Goal: Task Accomplishment & Management: Use online tool/utility

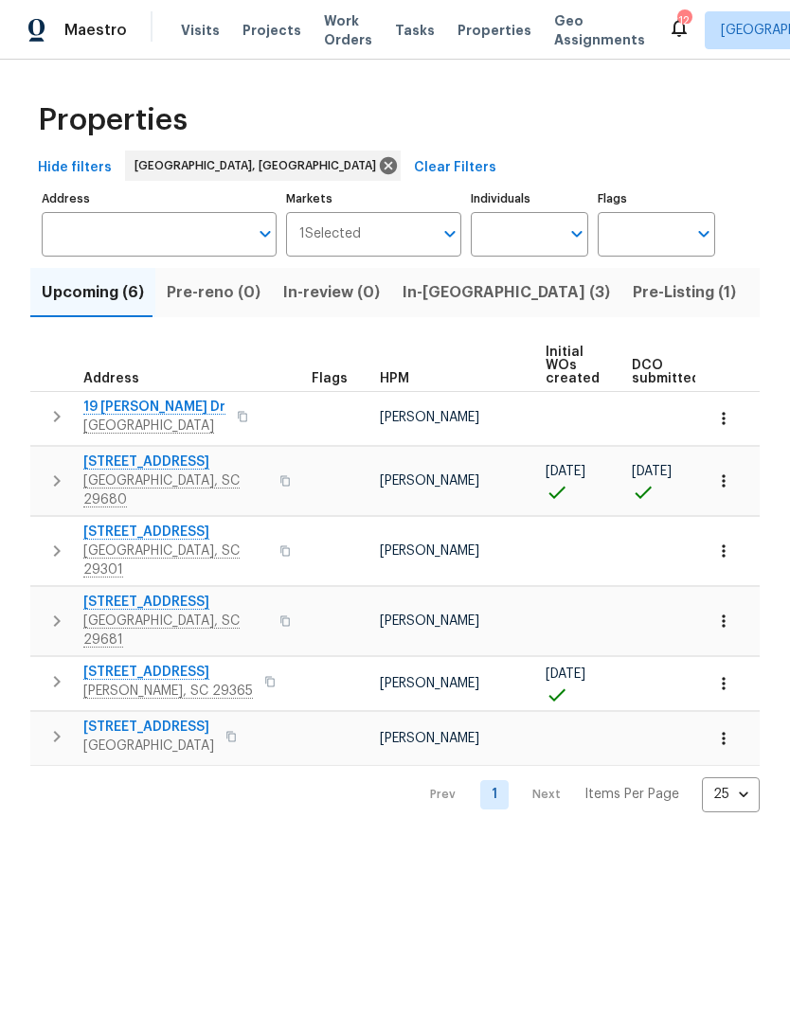
click at [758, 299] on span "Listed (29)" at bounding box center [798, 292] width 81 height 27
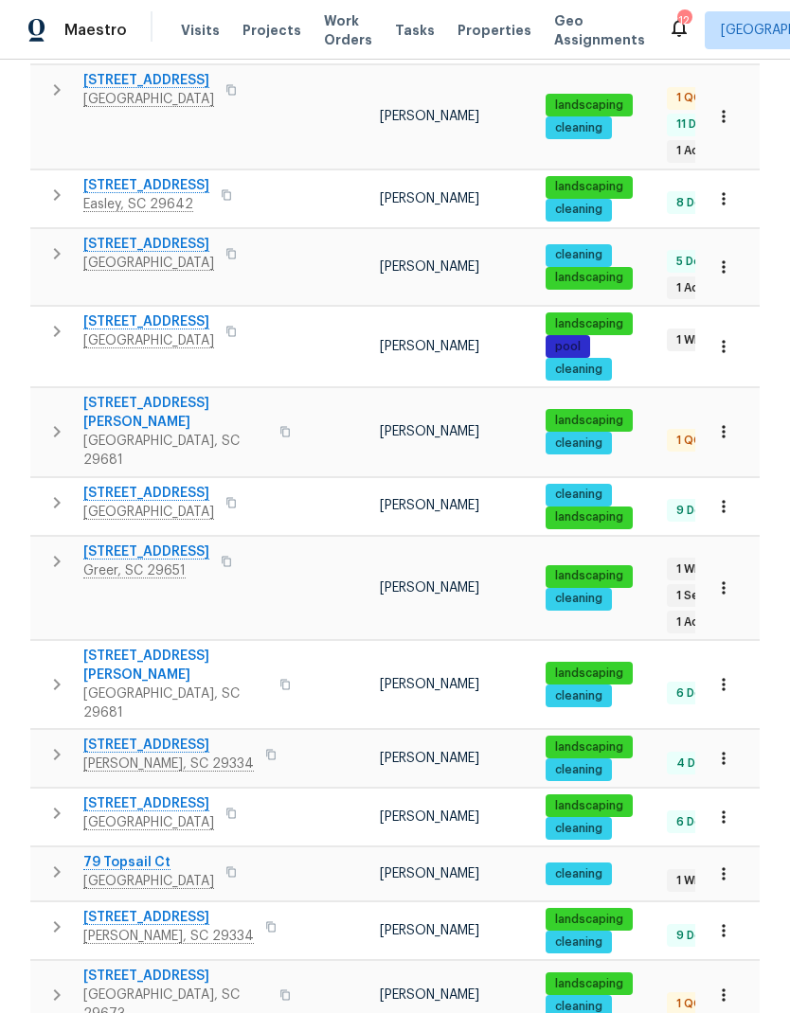
scroll to position [76, 0]
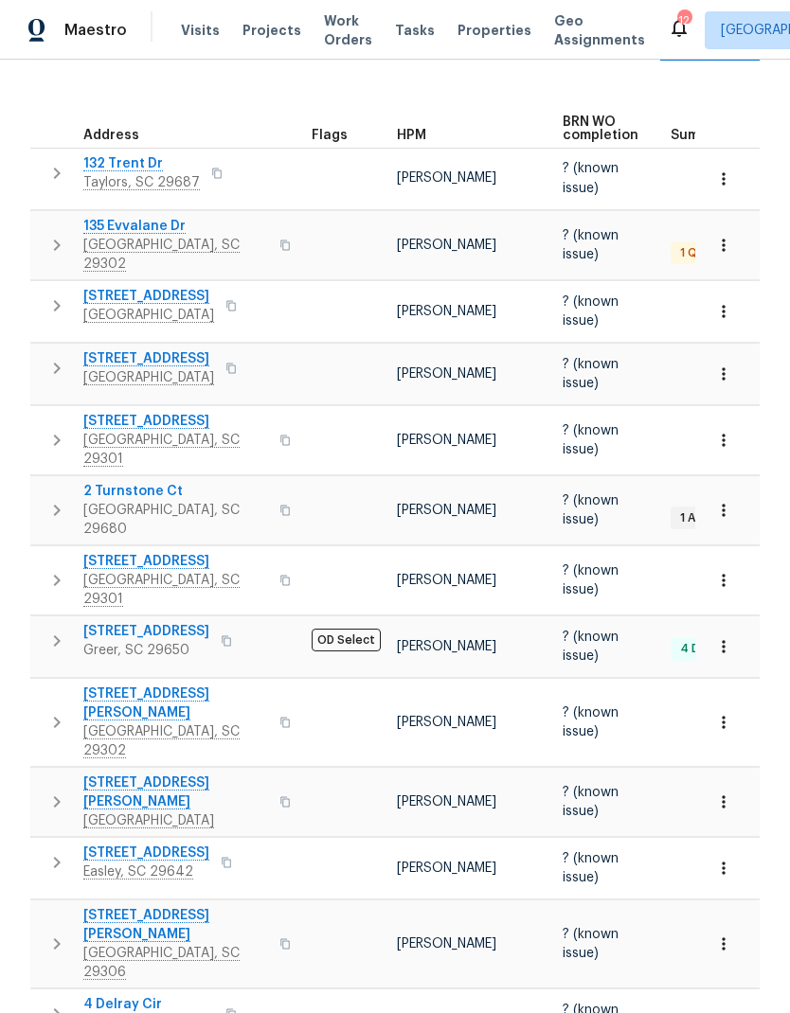
scroll to position [255, 0]
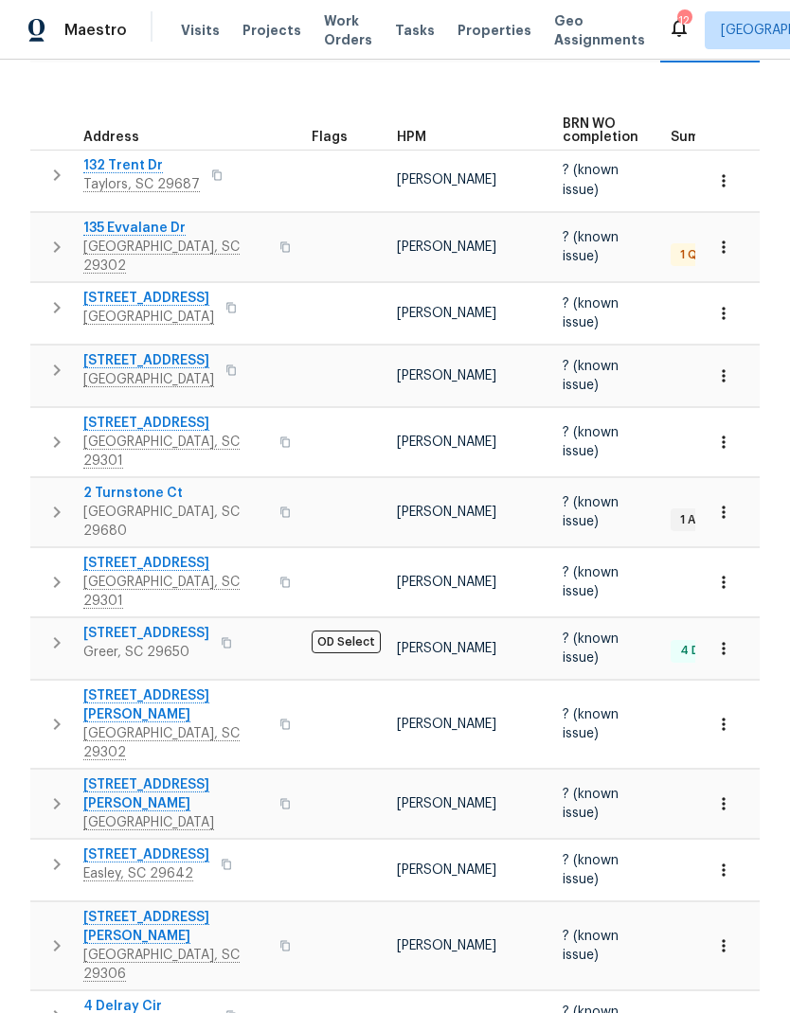
click at [84, 686] on span "600 Stafford Ave" at bounding box center [175, 705] width 185 height 38
click at [151, 775] on span "208 Mason Rd" at bounding box center [175, 794] width 185 height 38
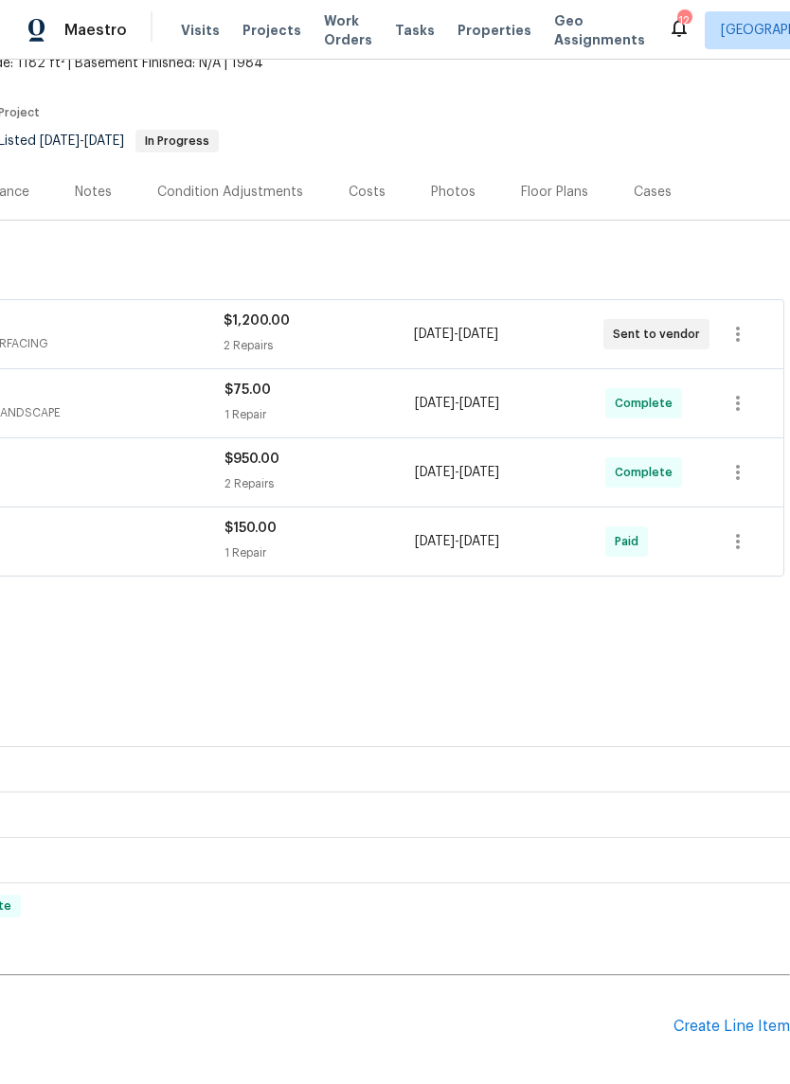
scroll to position [123, 280]
click at [736, 329] on icon "button" at bounding box center [737, 334] width 23 height 23
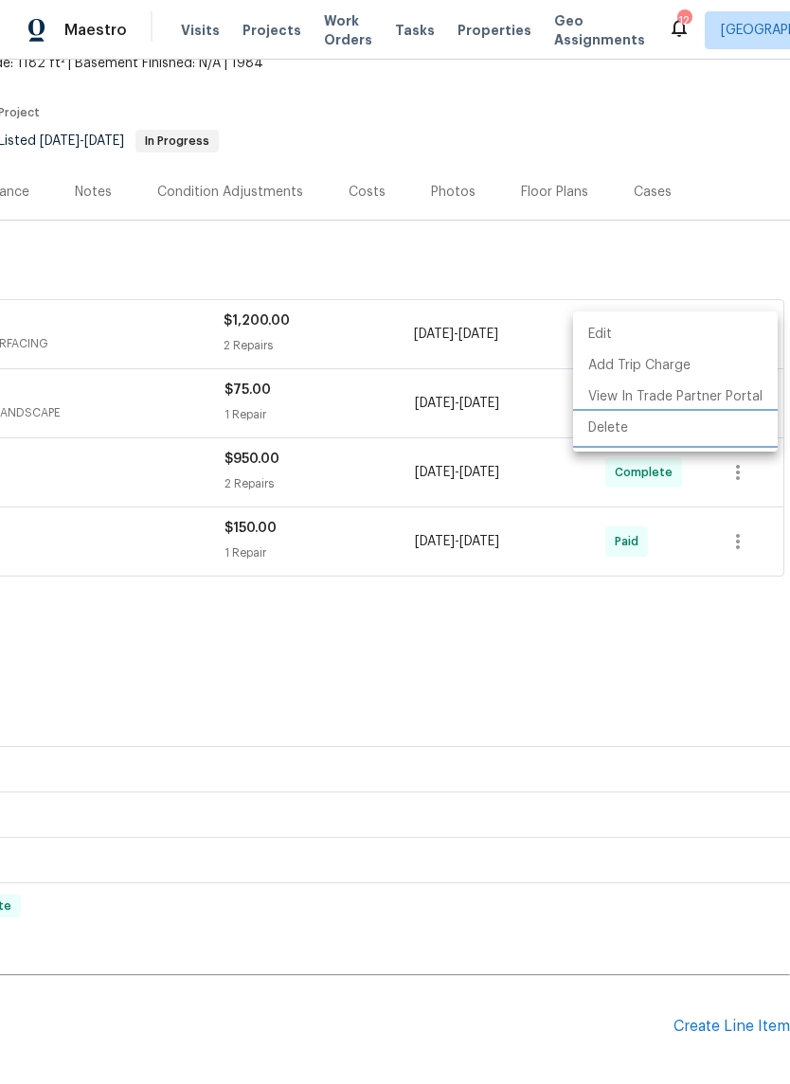
click at [619, 434] on li "Delete" at bounding box center [675, 428] width 204 height 31
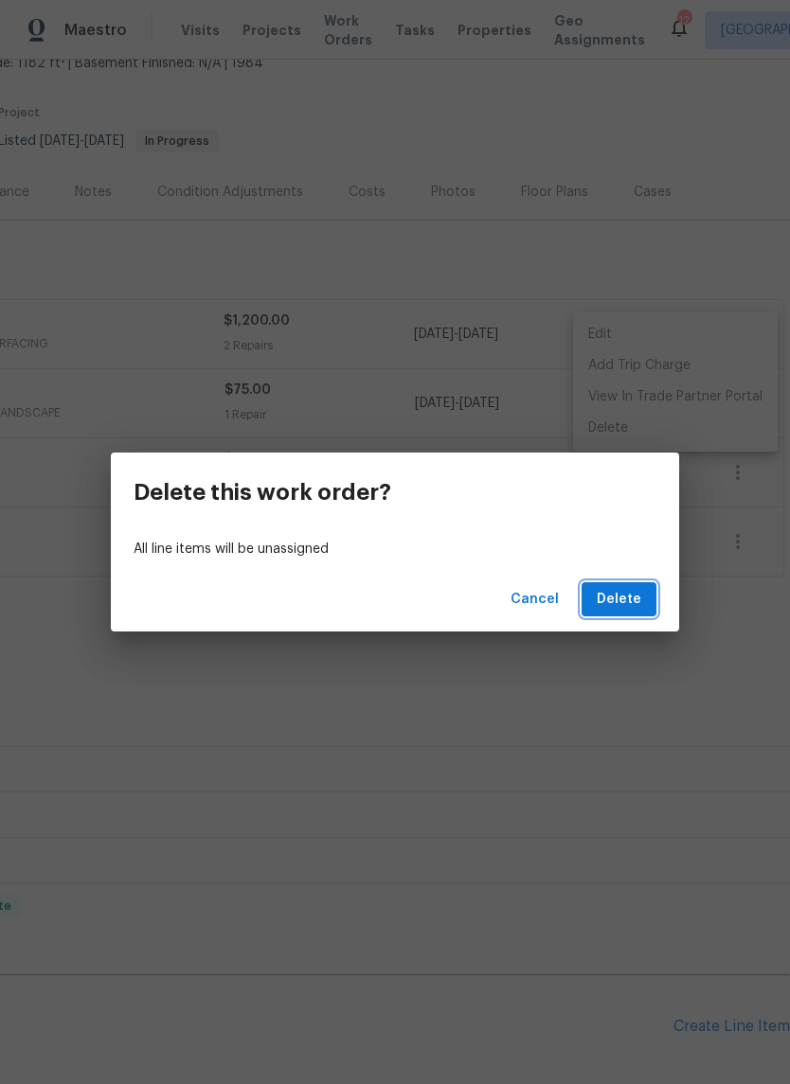
click at [626, 599] on span "Delete" at bounding box center [618, 600] width 44 height 24
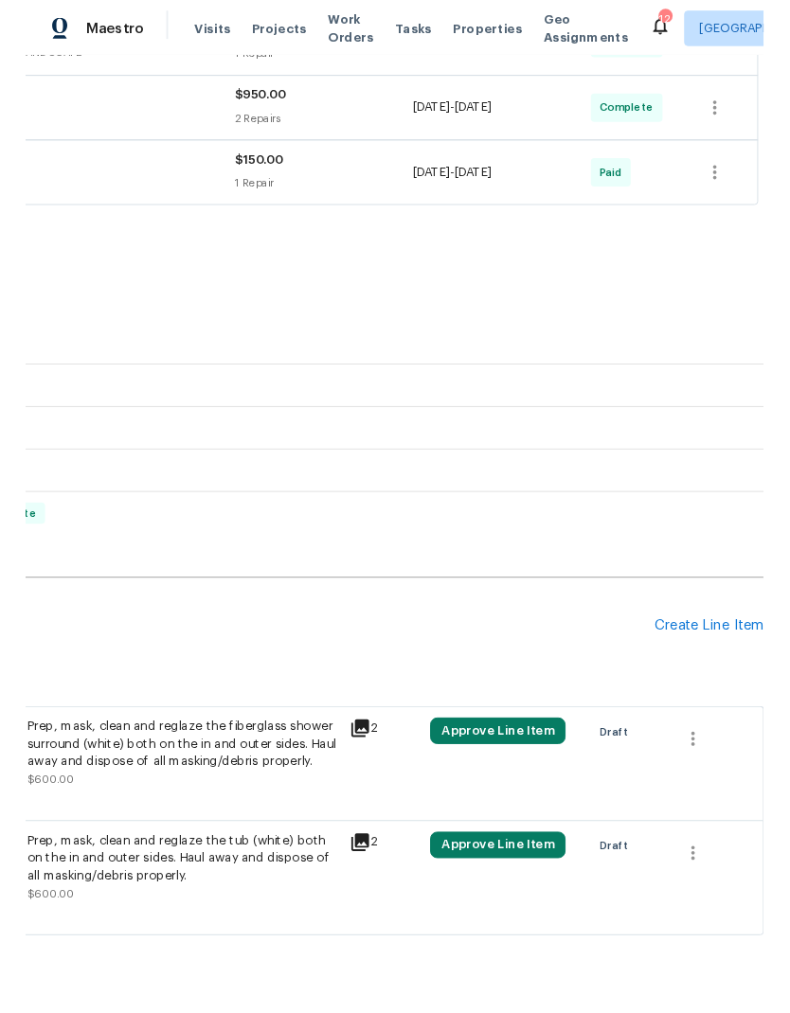
scroll to position [411, 280]
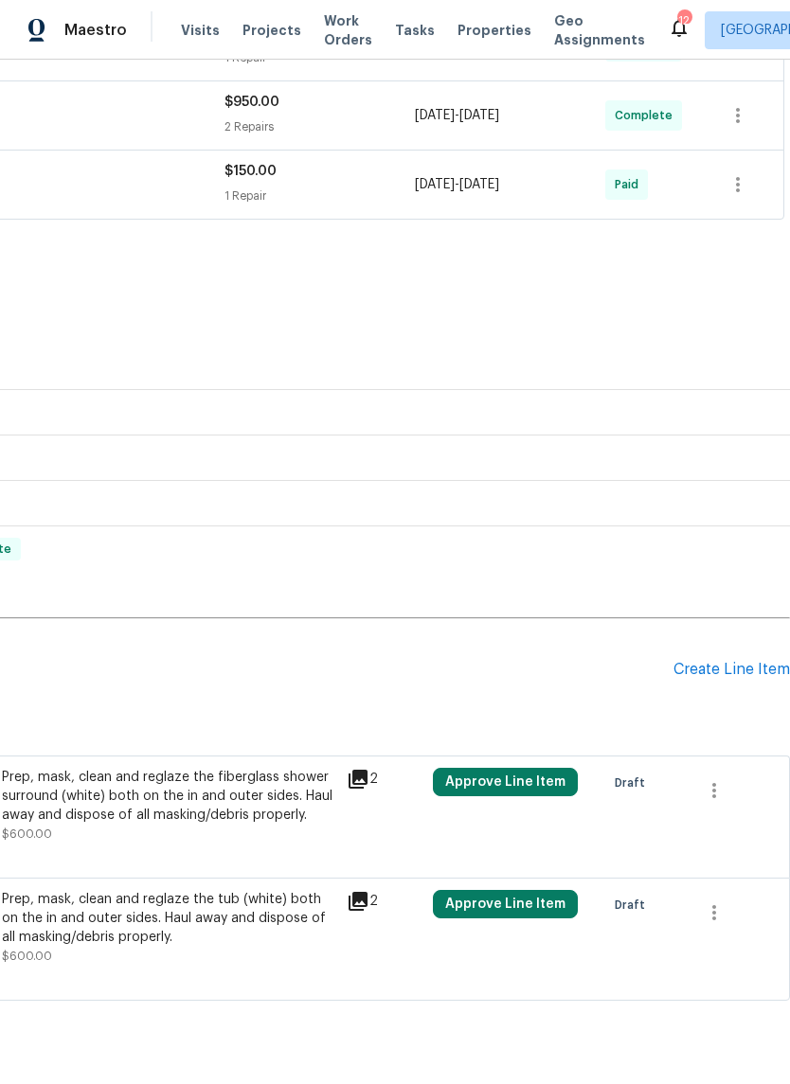
click at [741, 663] on div "Create Line Item" at bounding box center [731, 670] width 116 height 18
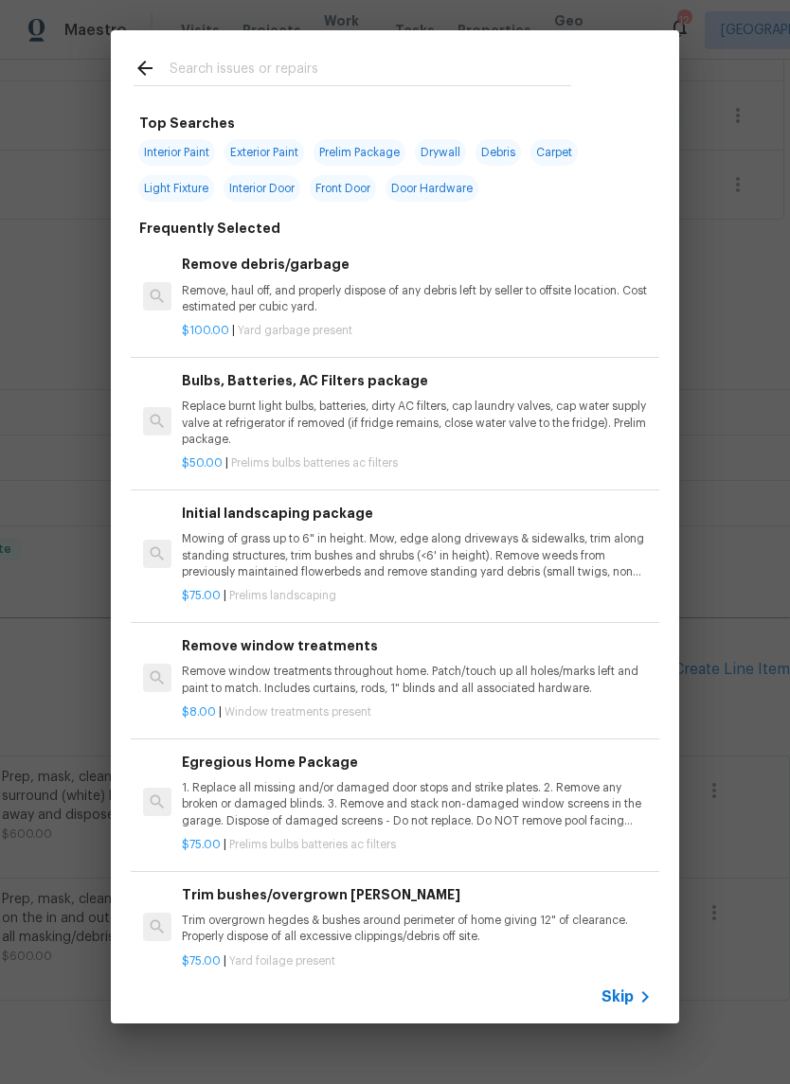
click at [205, 60] on input "text" at bounding box center [369, 71] width 401 height 28
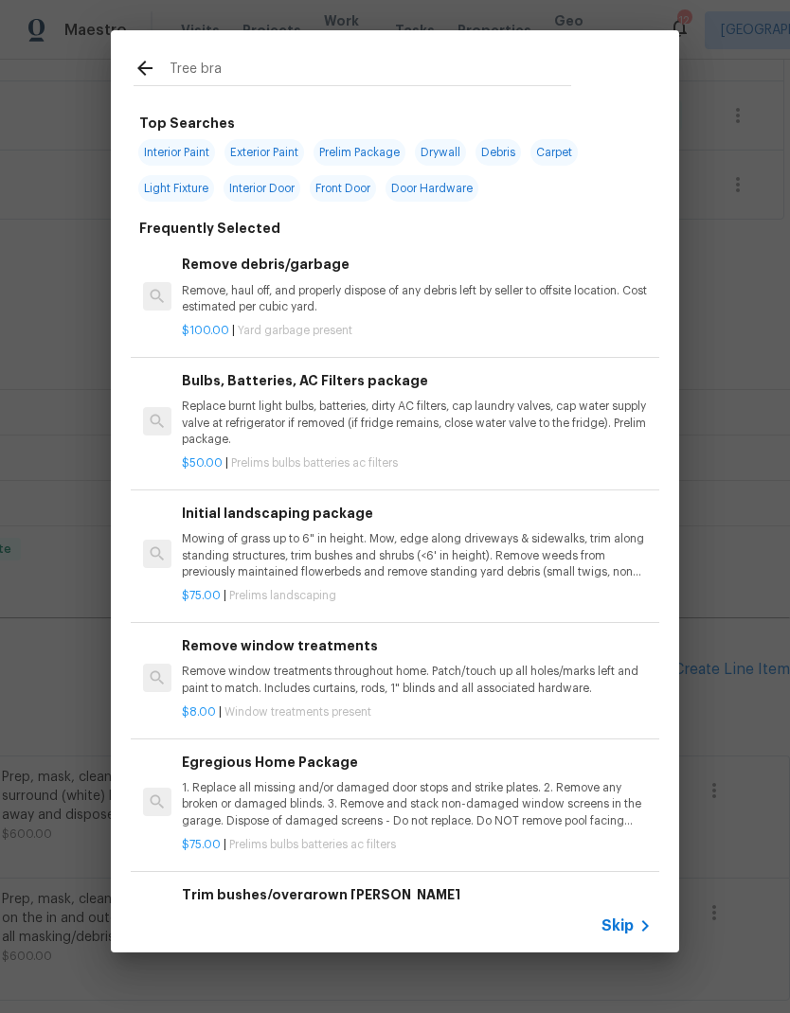
type input "Tree bran"
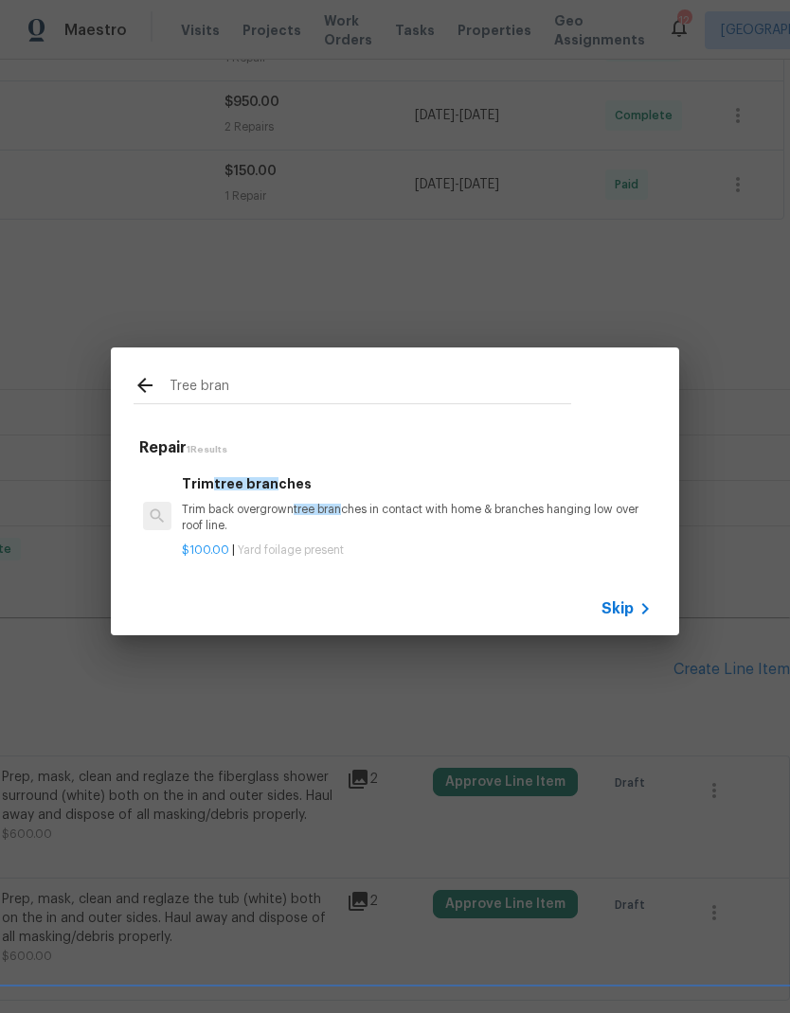
click at [216, 489] on span "tree bran" at bounding box center [246, 483] width 64 height 13
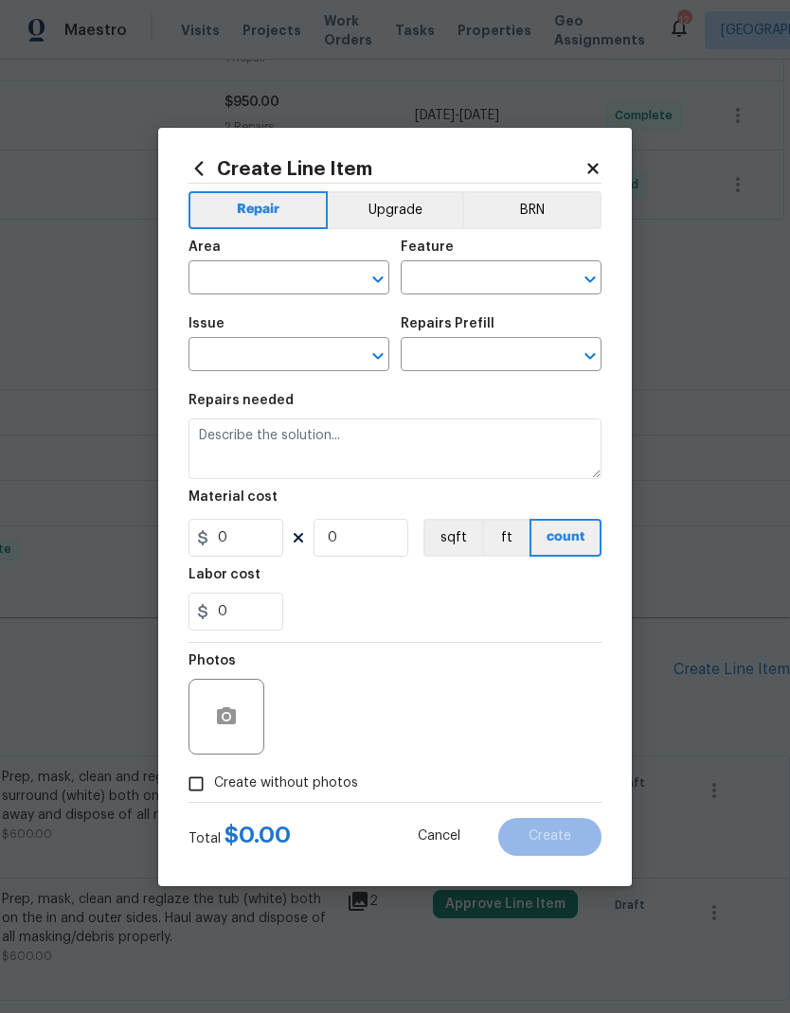
type input "Dead/overgrown tree or foliage"
type input "Trim tree branches $100.00"
type textarea "Trim back overgrown tree branches in contact with home & branches hanging low o…"
type input "100"
type input "1"
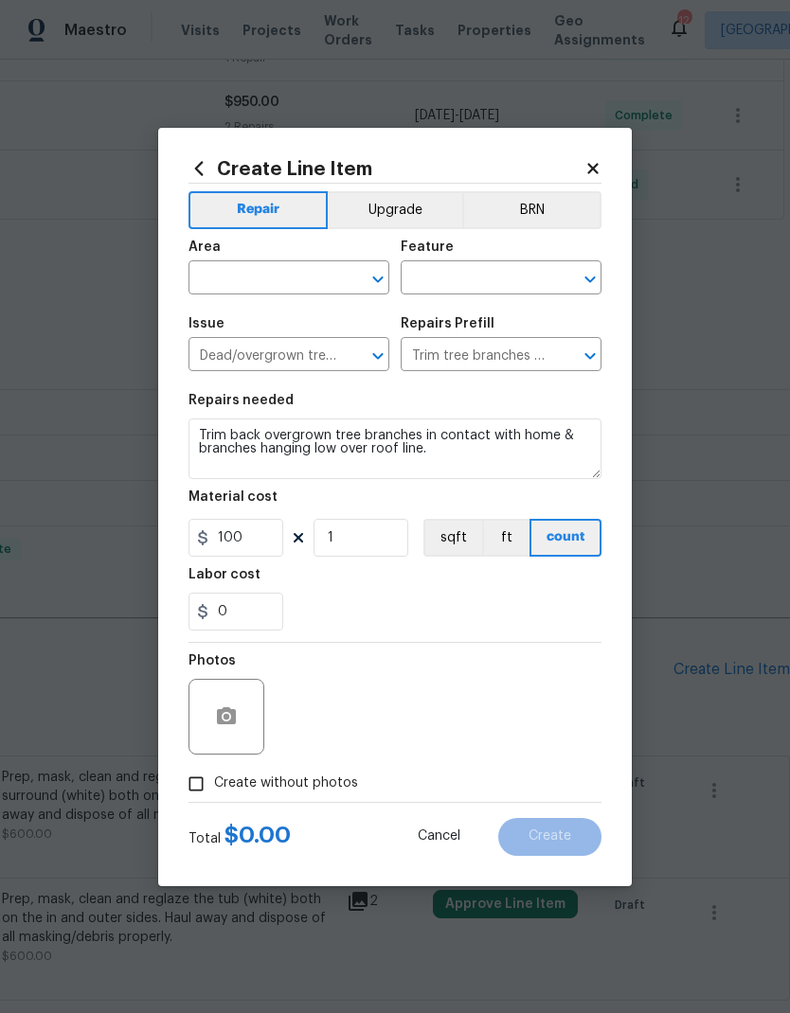
click at [216, 488] on section "Repairs needed Trim back overgrown tree branches in contact with home & branche…" at bounding box center [394, 511] width 413 height 259
click at [222, 542] on input "100" at bounding box center [235, 538] width 95 height 38
type input "250"
click at [516, 583] on div "Labor cost" at bounding box center [394, 580] width 413 height 25
click at [229, 275] on input "text" at bounding box center [262, 279] width 148 height 29
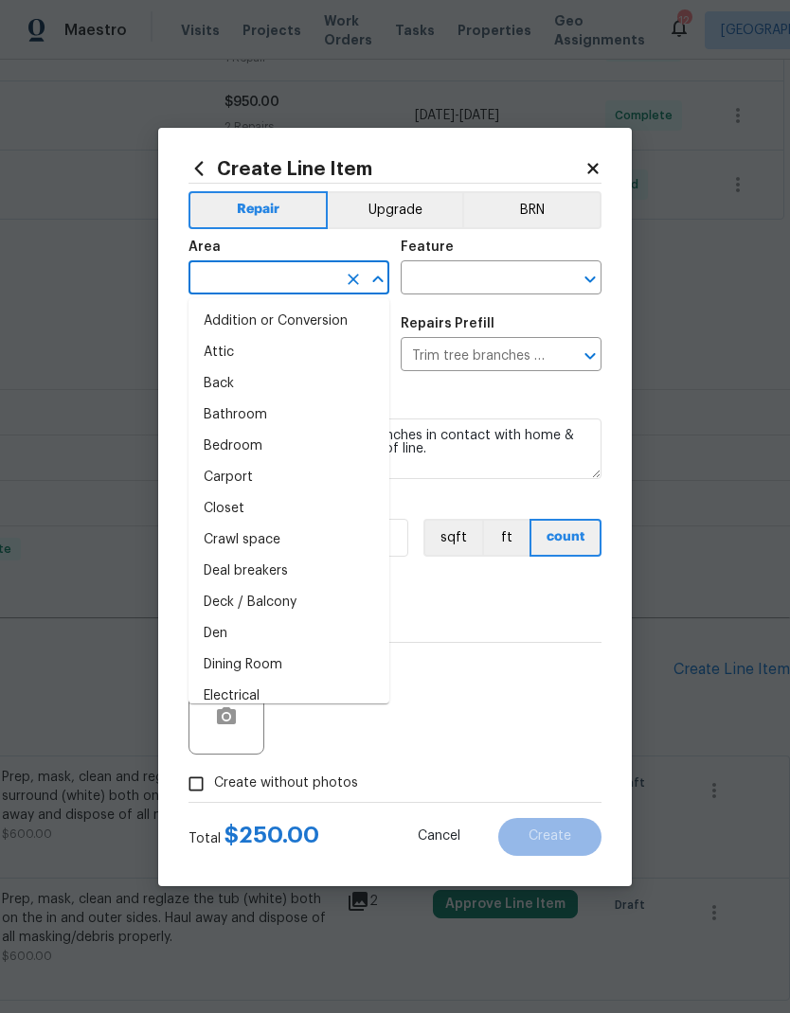
type input "a"
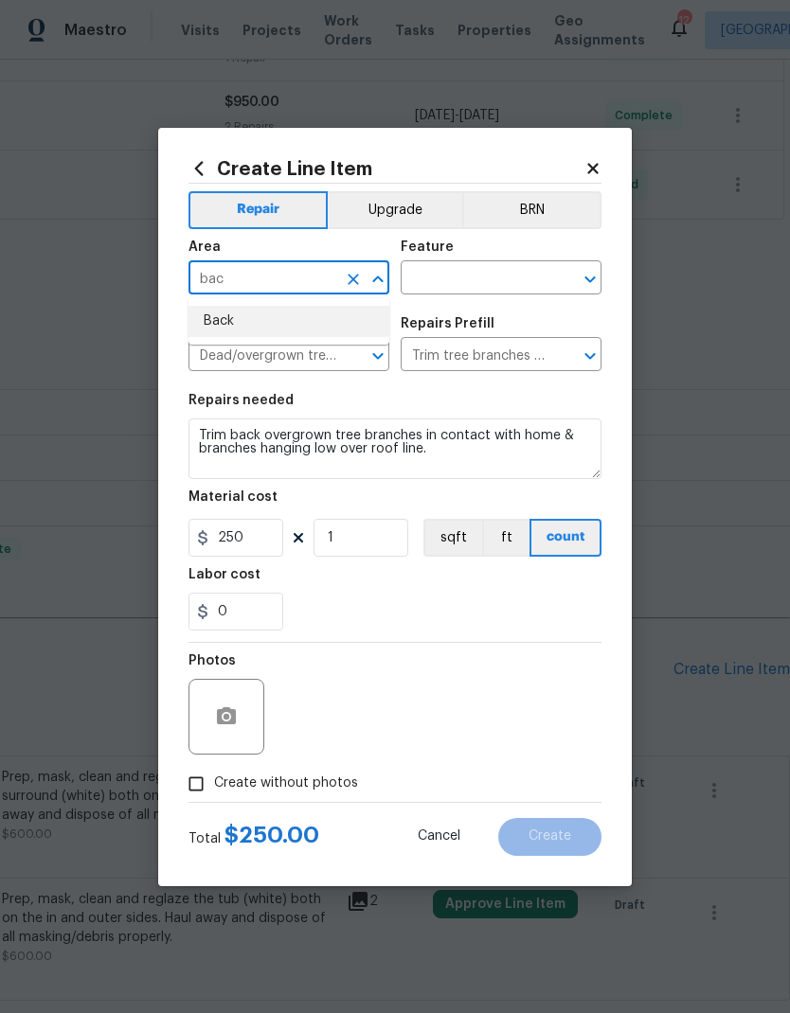
click at [311, 319] on li "Back" at bounding box center [288, 321] width 201 height 31
type input "Back"
click at [483, 275] on input "text" at bounding box center [474, 279] width 148 height 29
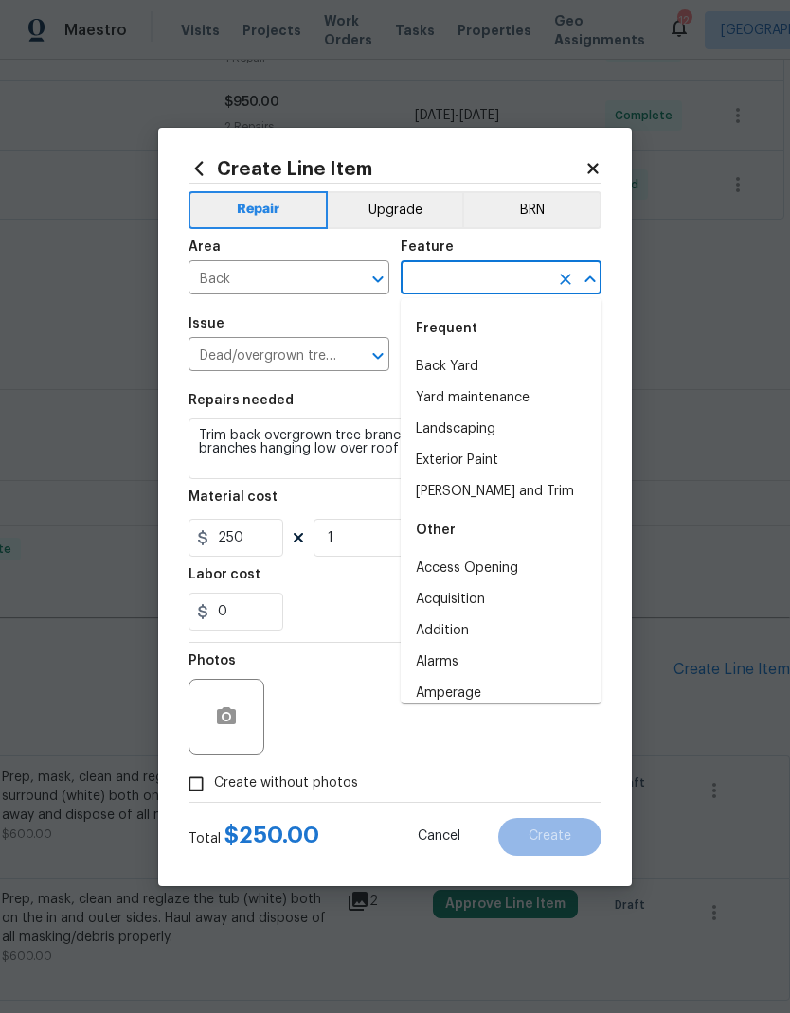
click at [462, 361] on li "Back Yard" at bounding box center [500, 366] width 201 height 31
type input "Back Yard"
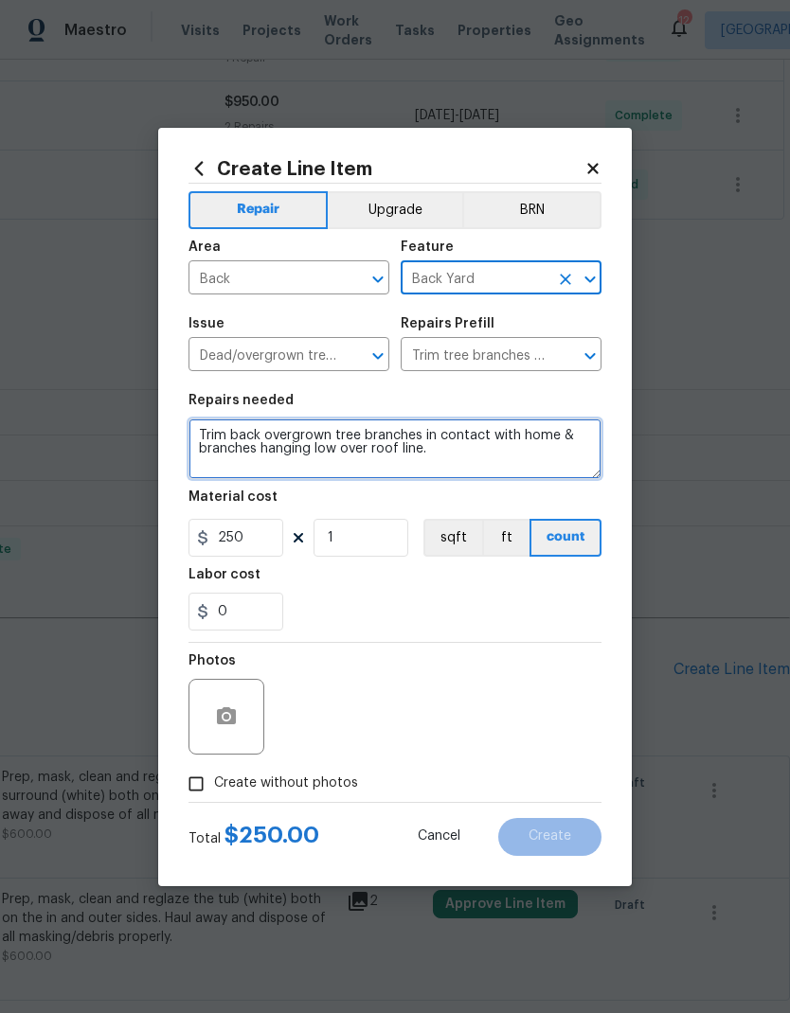
click at [456, 450] on textarea "Trim back overgrown tree branches in contact with home & branches hanging low o…" at bounding box center [394, 448] width 413 height 61
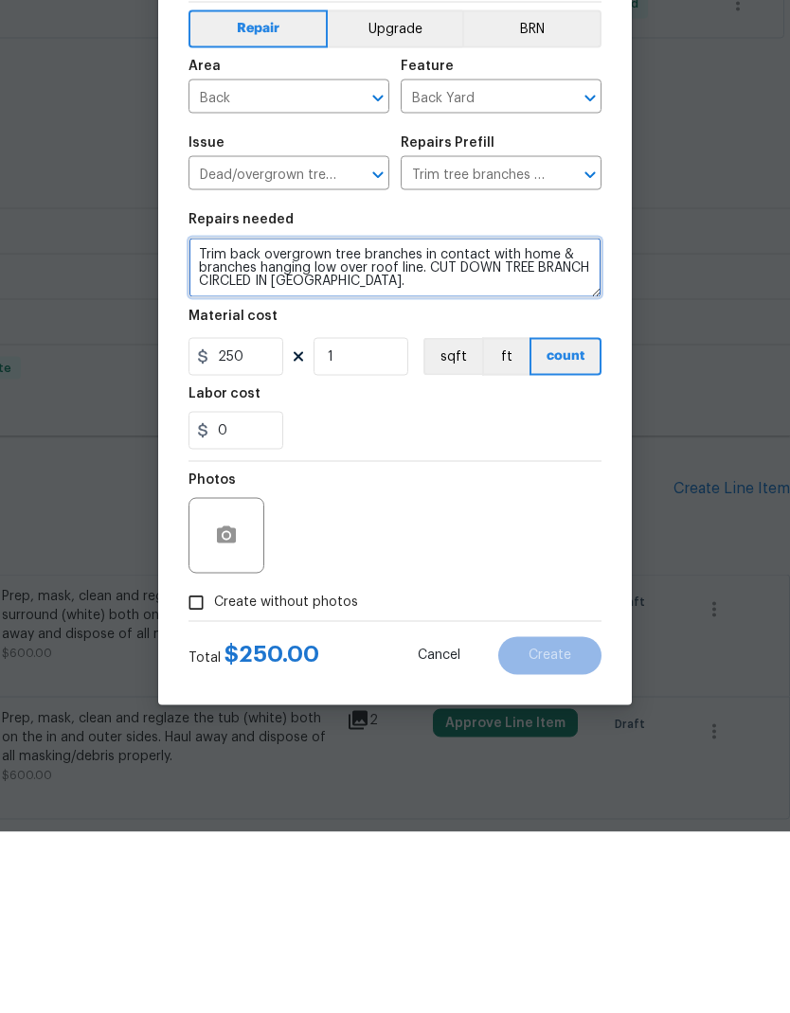
type textarea "Trim back overgrown tree branches in contact with home & branches hanging low o…"
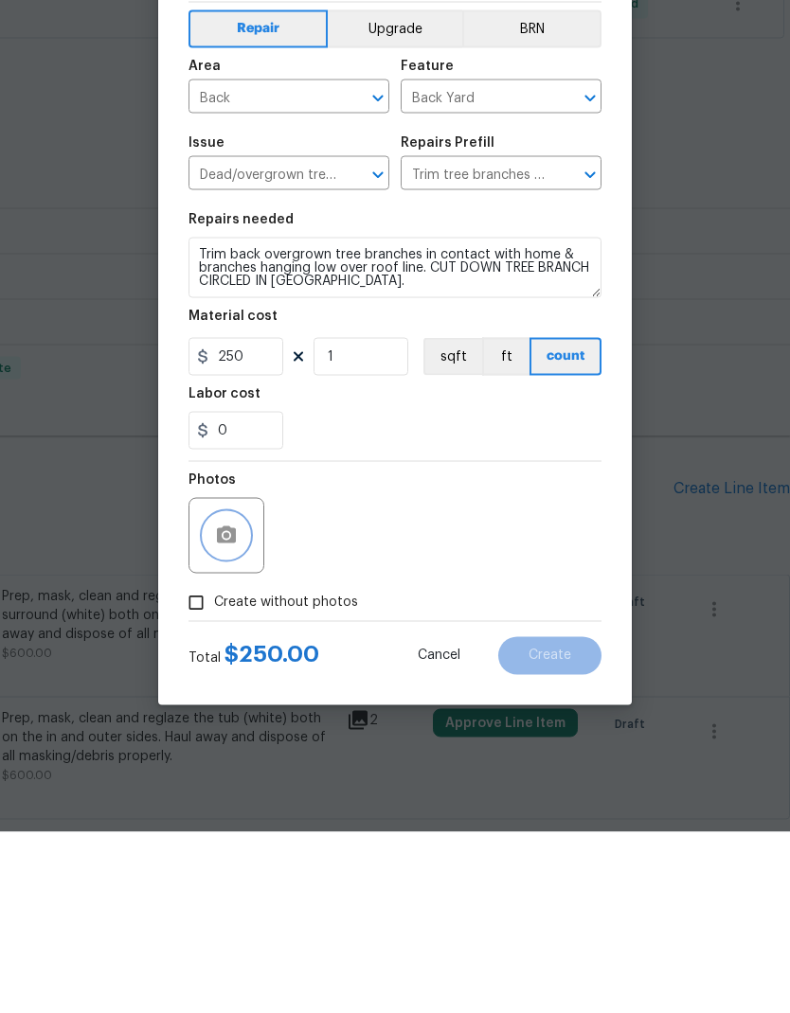
click at [240, 694] on button "button" at bounding box center [226, 716] width 45 height 45
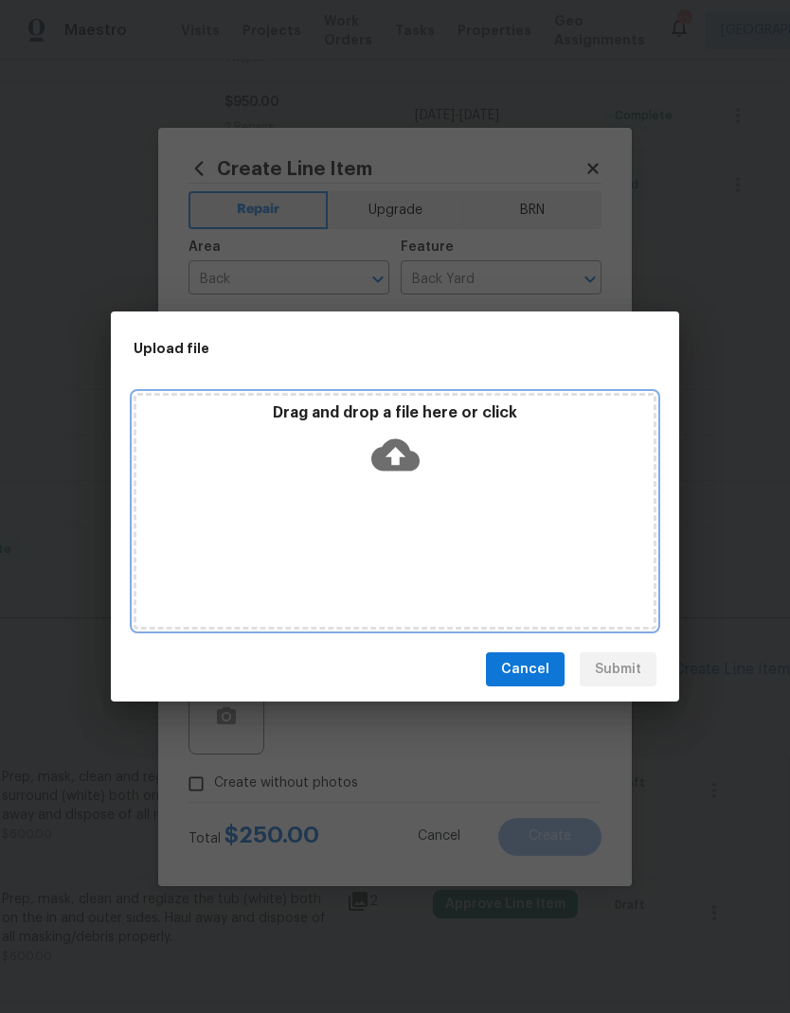
click at [407, 439] on icon at bounding box center [395, 455] width 48 height 48
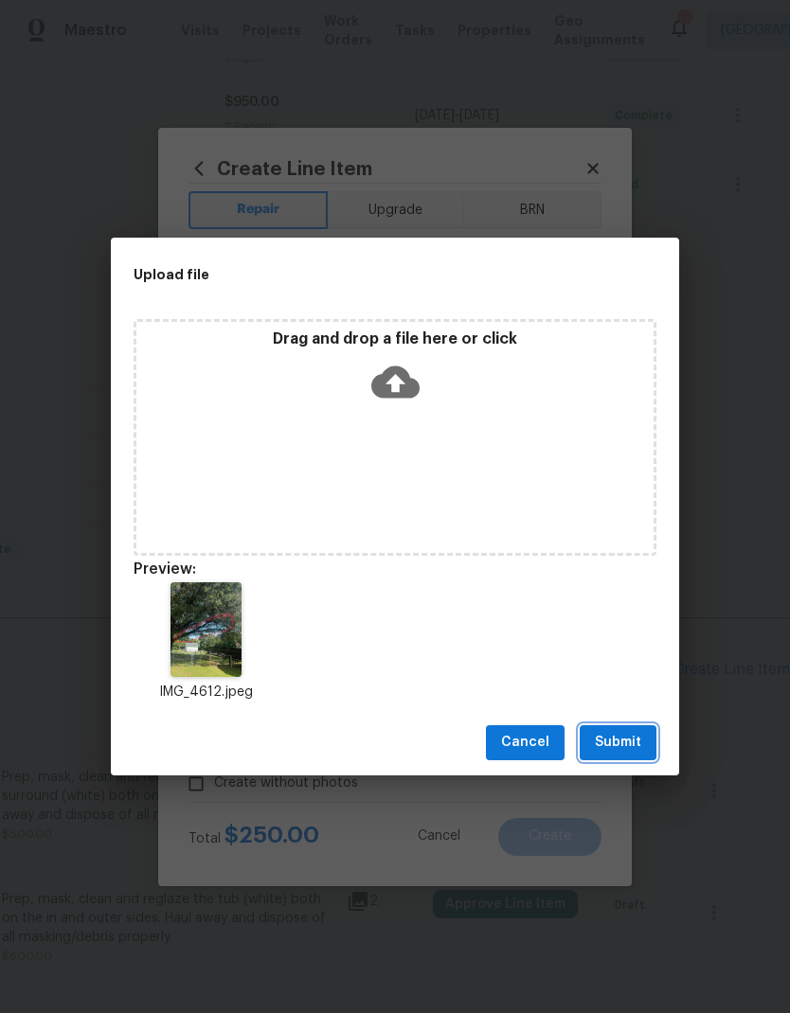
click at [627, 742] on span "Submit" at bounding box center [618, 743] width 46 height 24
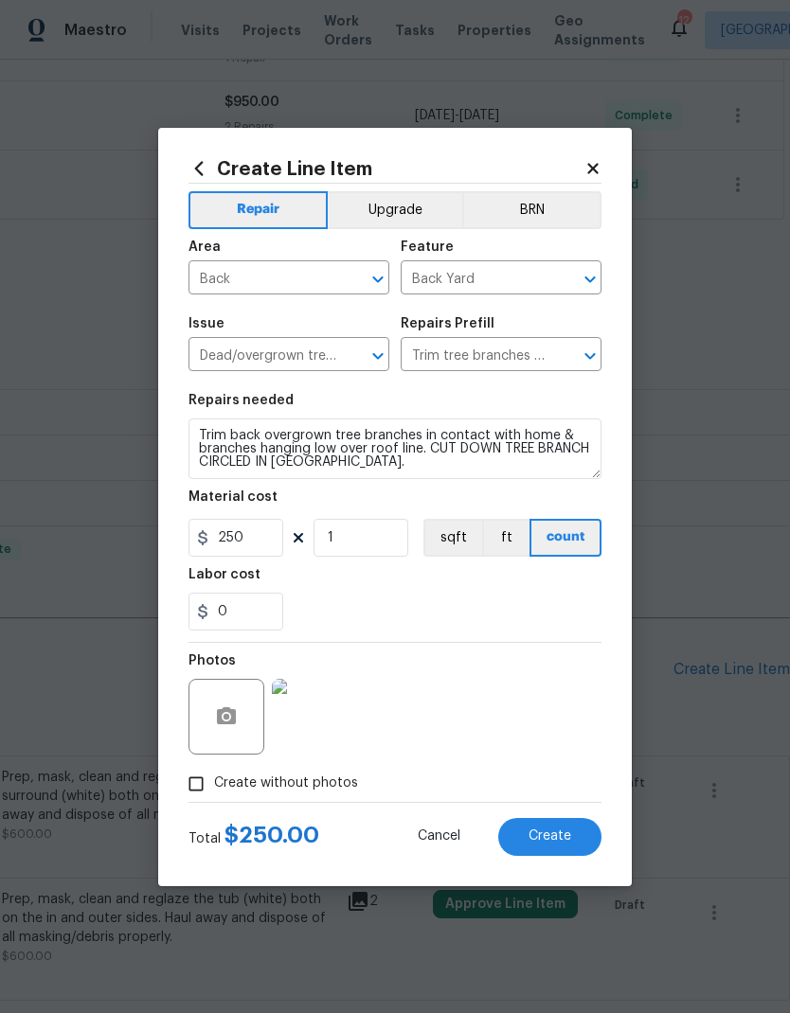
click at [563, 843] on span "Create" at bounding box center [549, 836] width 43 height 14
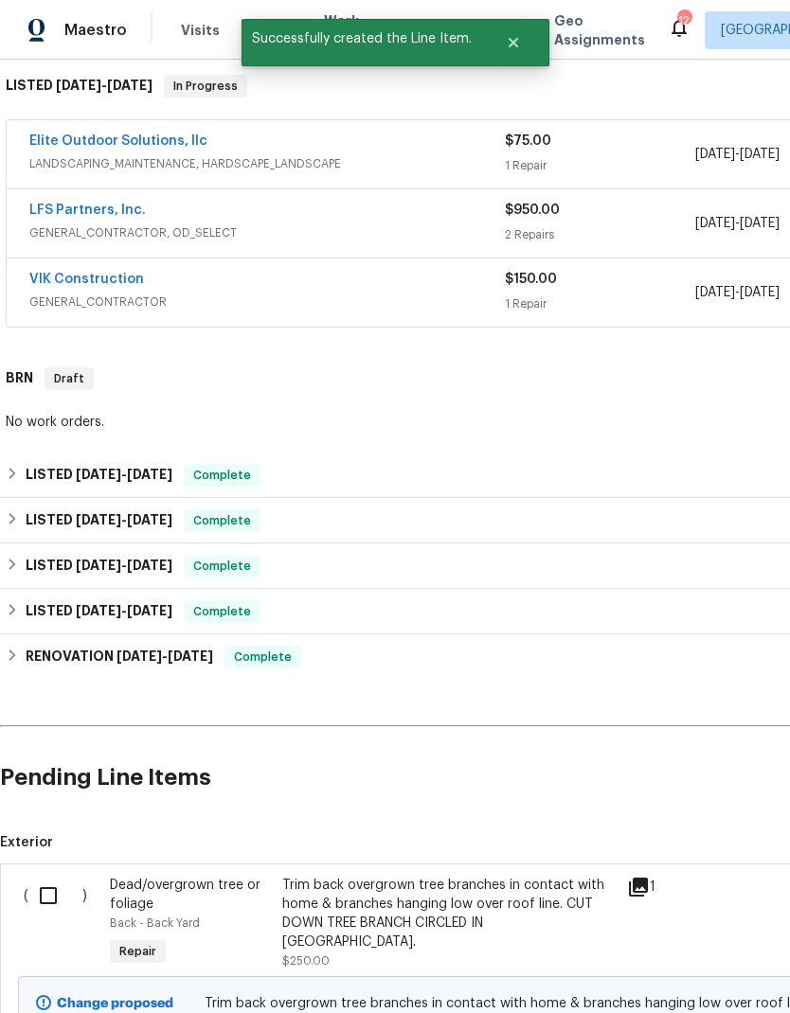
scroll to position [302, 0]
click at [31, 877] on input "checkbox" at bounding box center [55, 897] width 54 height 40
checkbox input "true"
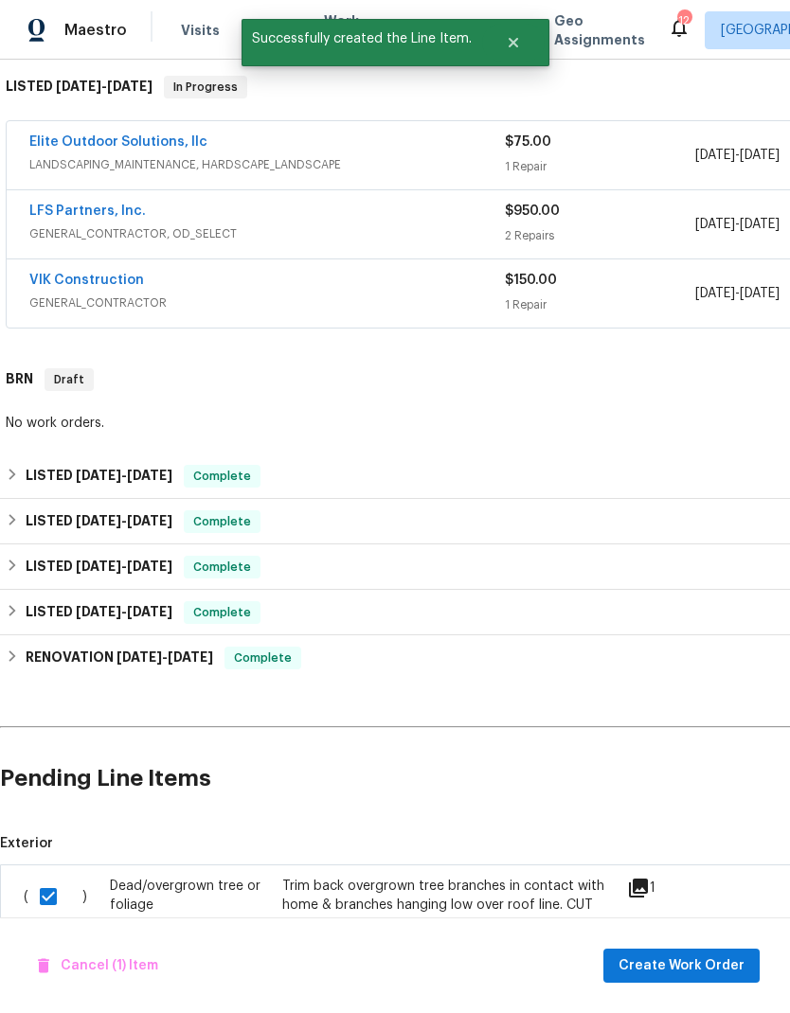
click at [679, 976] on span "Create Work Order" at bounding box center [681, 966] width 126 height 24
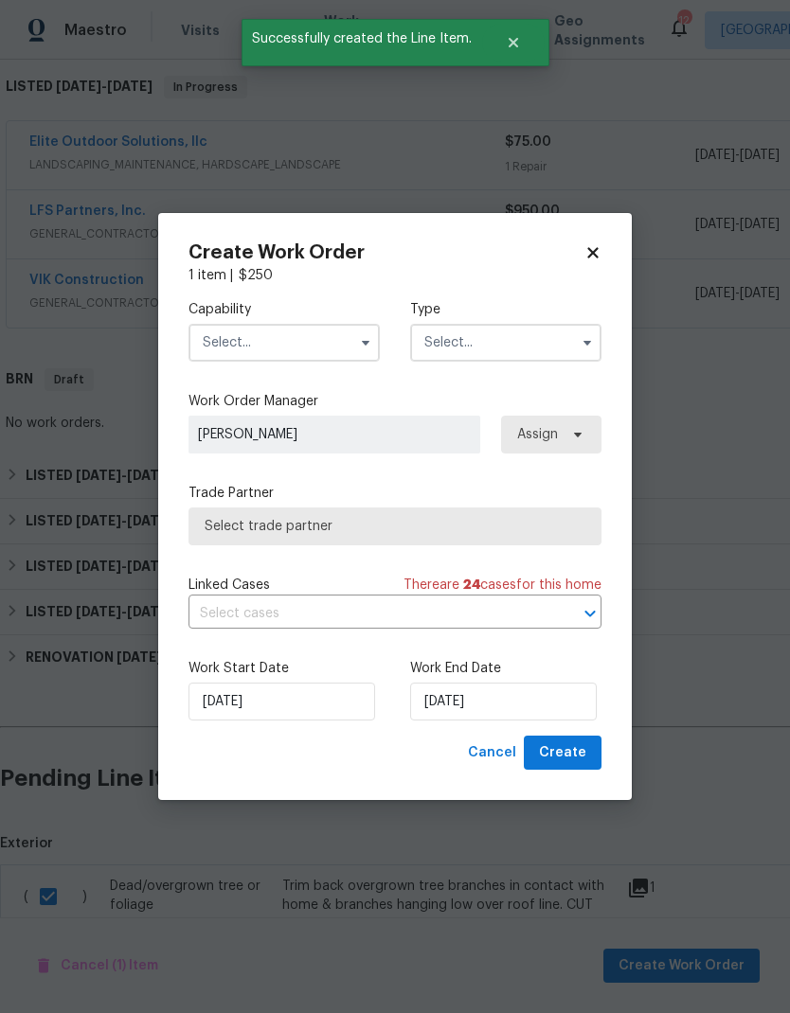
click at [336, 347] on input "text" at bounding box center [283, 343] width 191 height 38
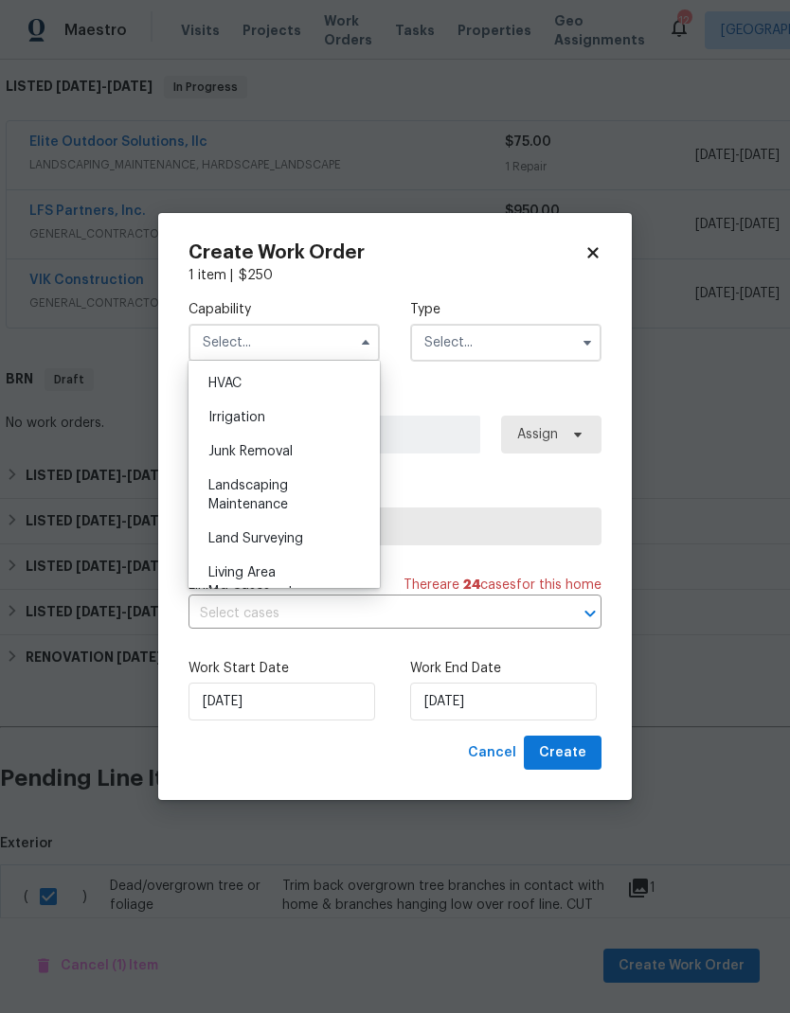
scroll to position [1153, 0]
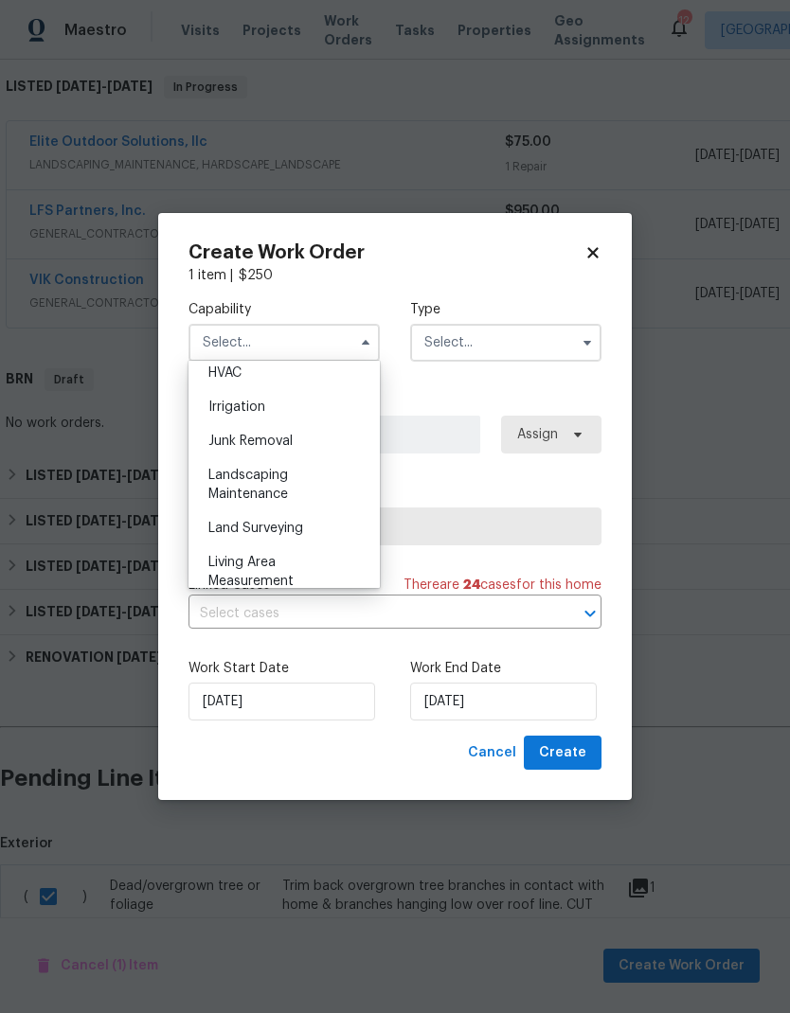
click at [271, 496] on span "Landscaping Maintenance" at bounding box center [248, 485] width 80 height 32
type input "Landscaping Maintenance"
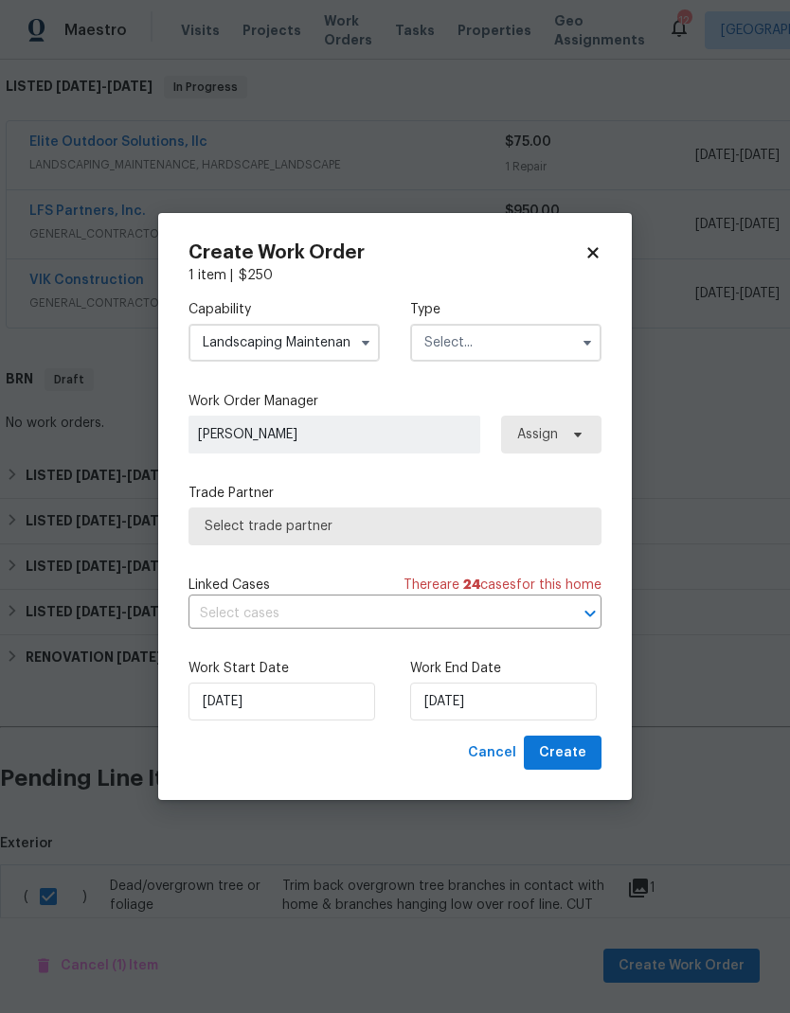
click at [521, 344] on input "text" at bounding box center [505, 343] width 191 height 38
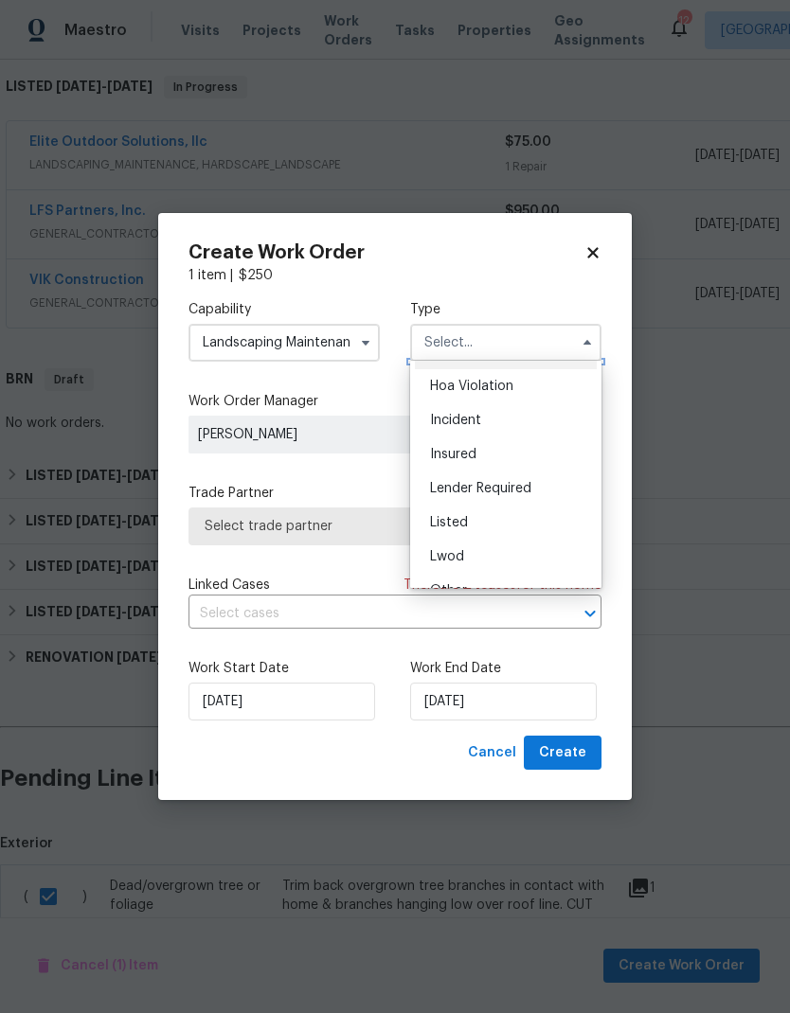
scroll to position [29, 0]
click at [471, 526] on div "Listed" at bounding box center [506, 523] width 182 height 34
type input "Listed"
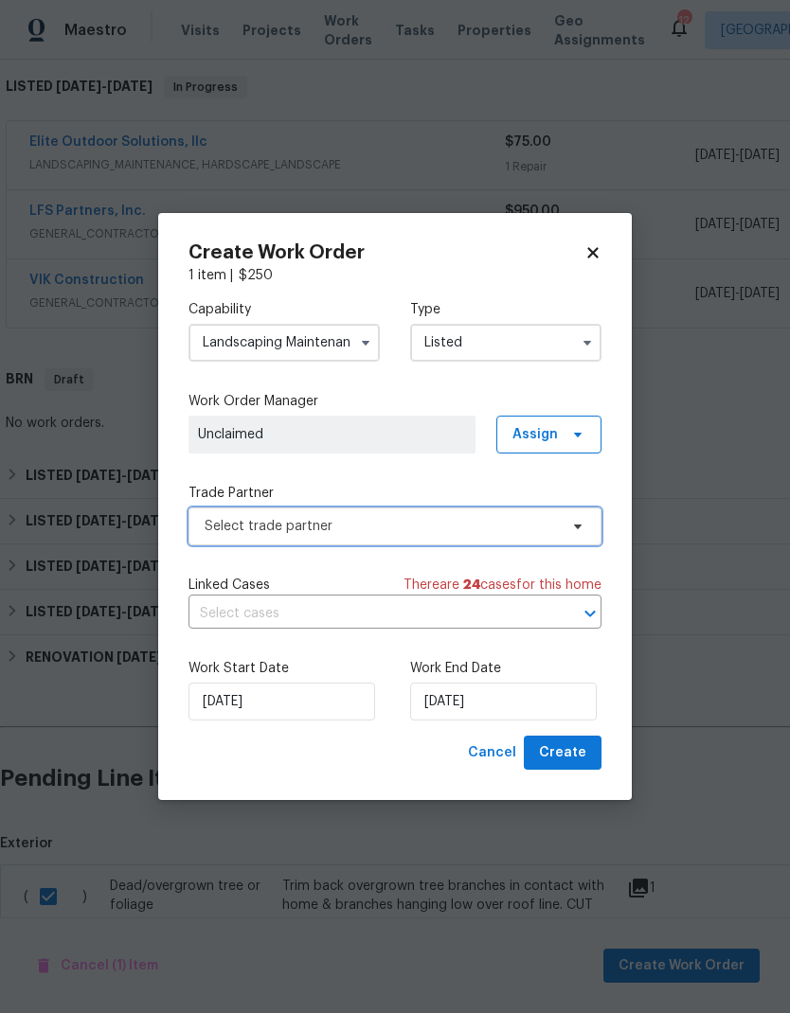
click at [506, 524] on span "Select trade partner" at bounding box center [380, 526] width 353 height 19
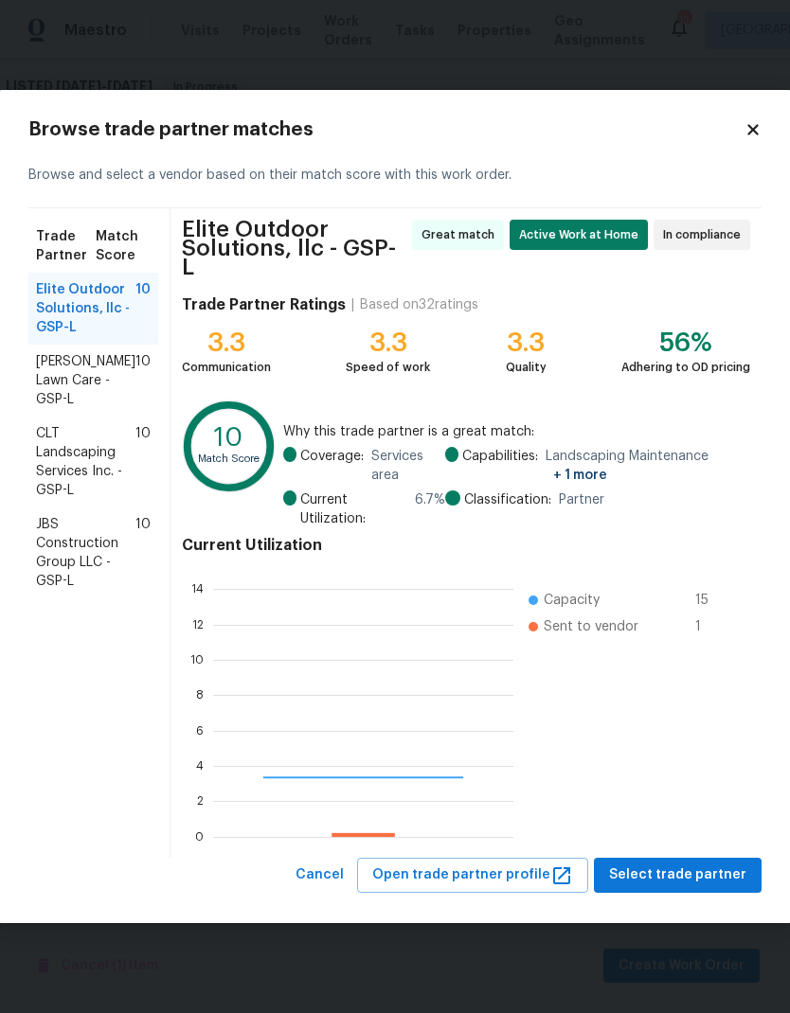
scroll to position [265, 300]
click at [117, 390] on span "Lemmon Lawn Care - GSP-L" at bounding box center [85, 380] width 99 height 57
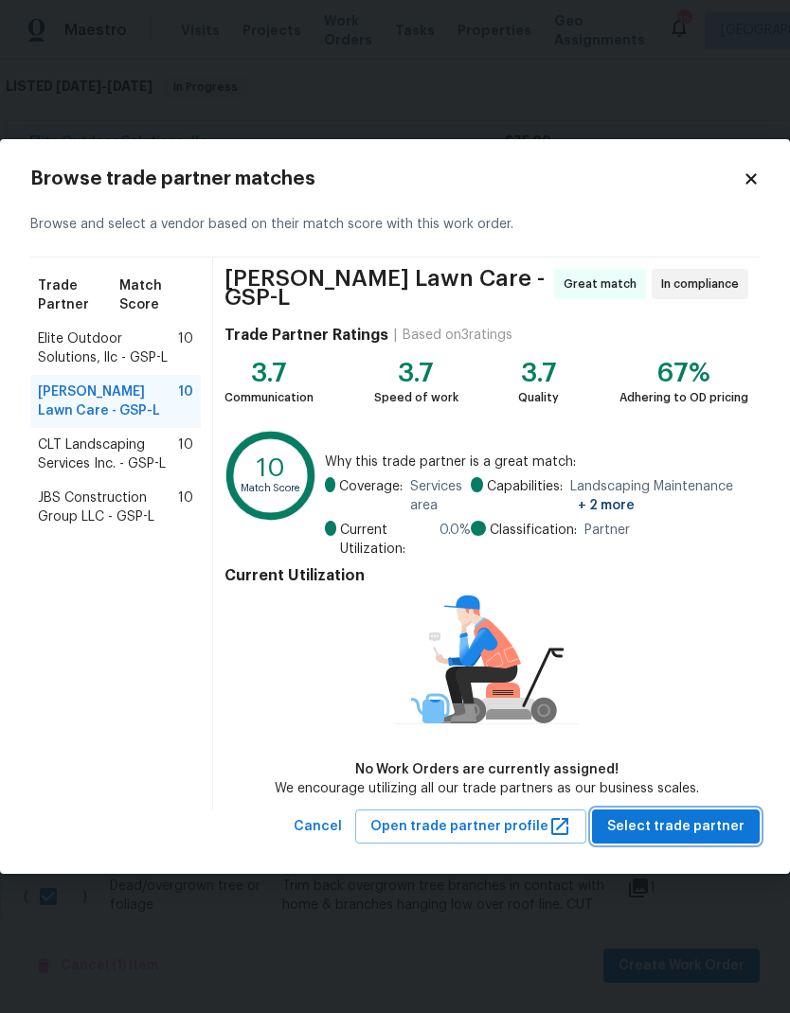
click at [707, 828] on span "Select trade partner" at bounding box center [675, 827] width 137 height 24
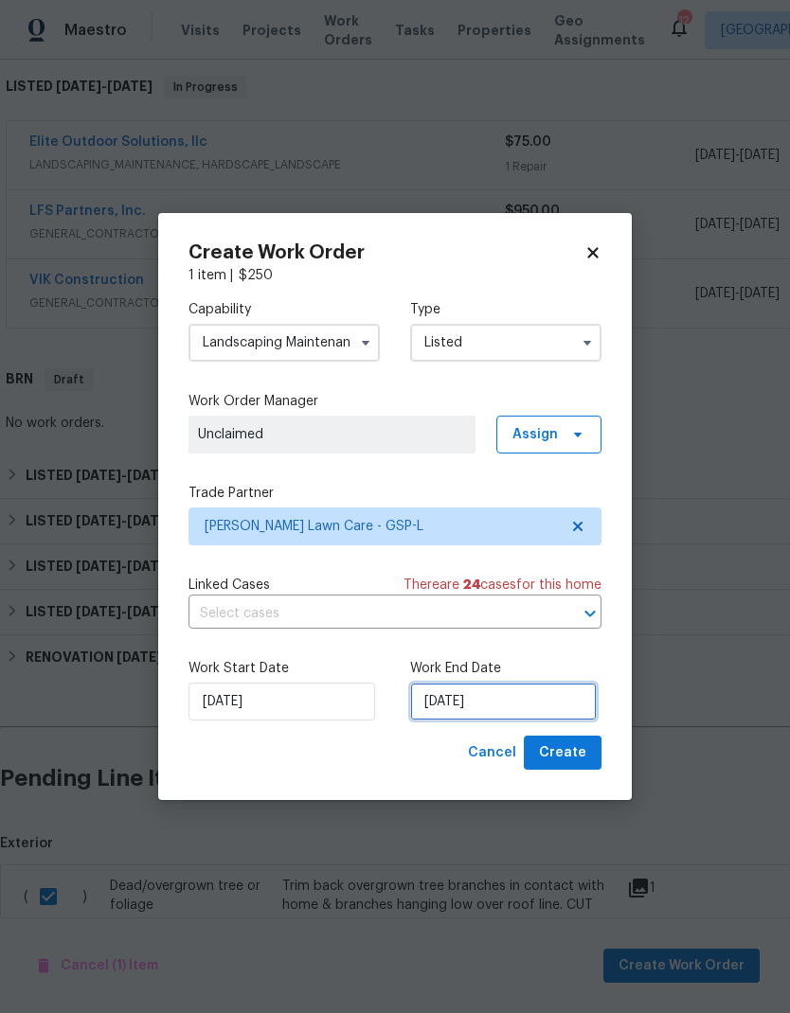
click at [485, 700] on input "[DATE]" at bounding box center [503, 702] width 187 height 38
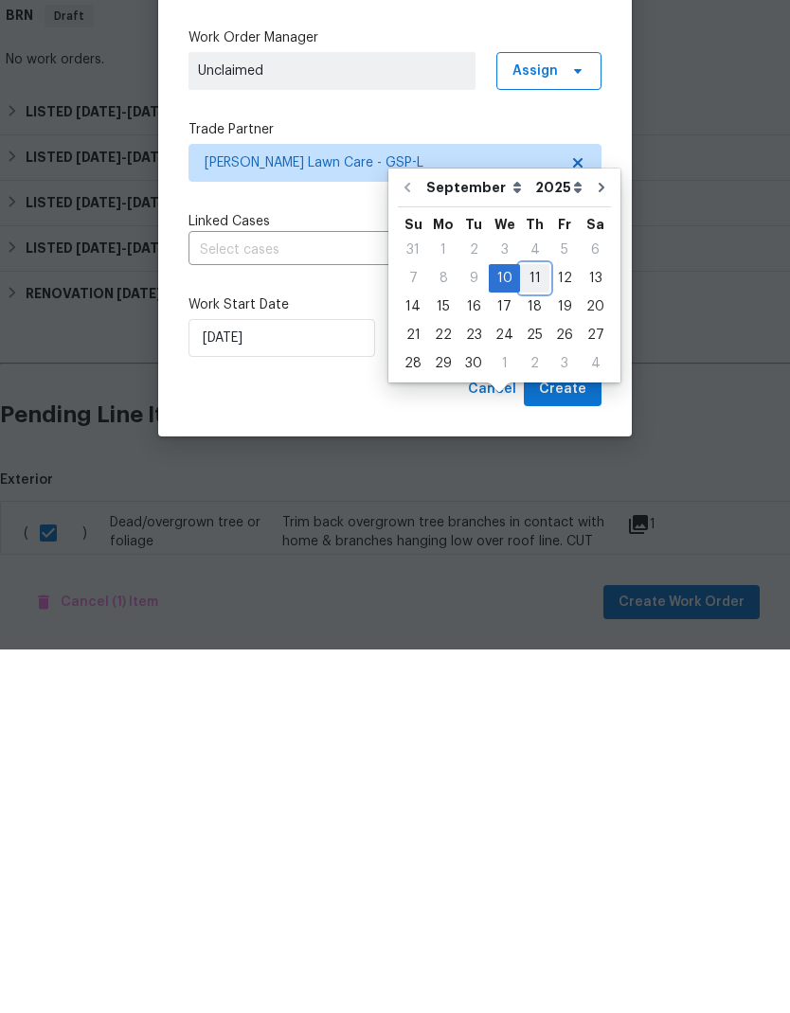
click at [529, 629] on div "11" at bounding box center [534, 642] width 29 height 27
type input "[DATE]"
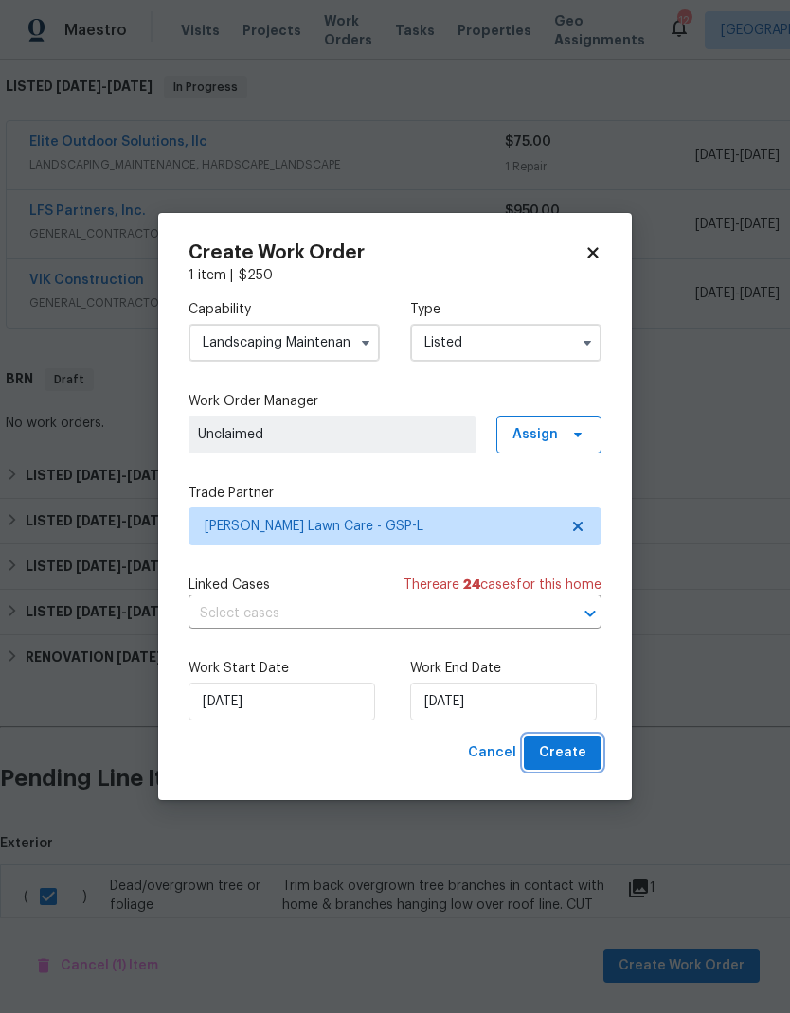
click at [586, 752] on button "Create" at bounding box center [563, 753] width 78 height 35
checkbox input "false"
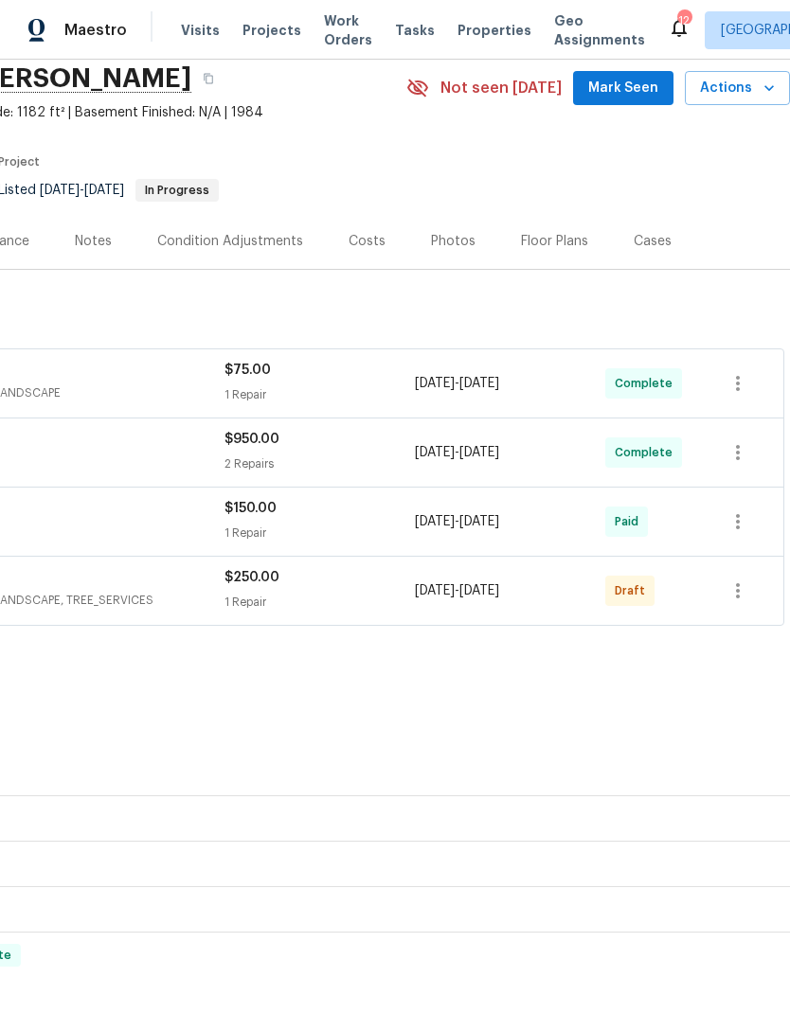
scroll to position [77, 280]
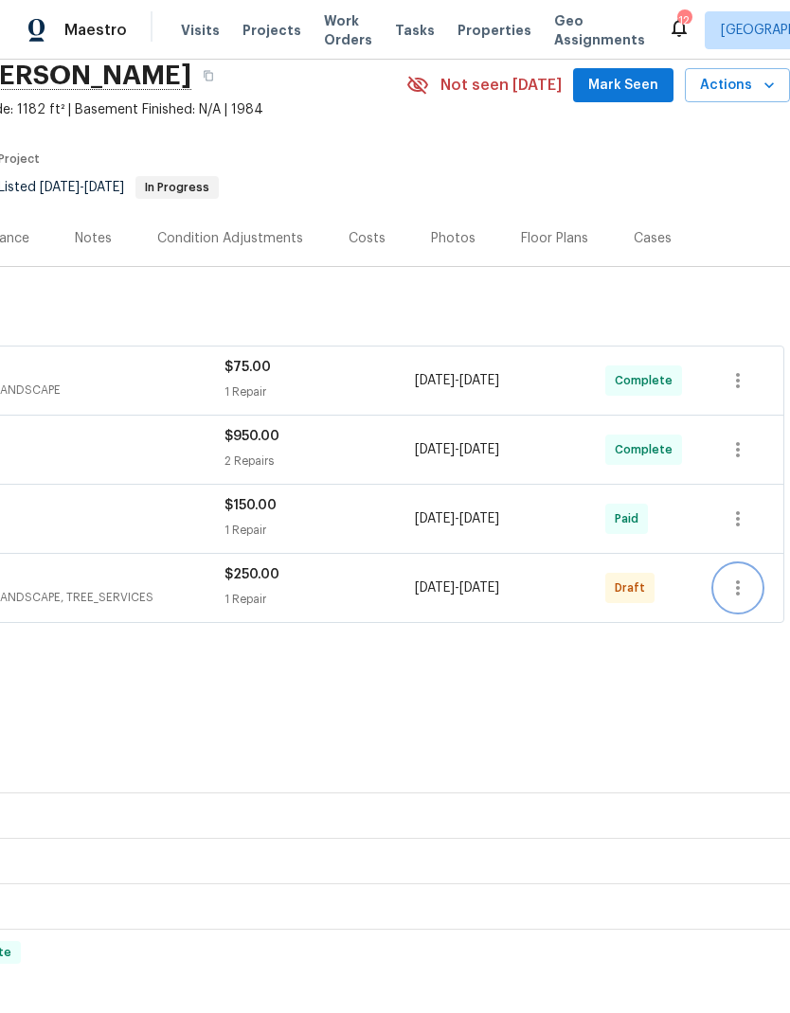
click at [744, 593] on icon "button" at bounding box center [737, 588] width 23 height 23
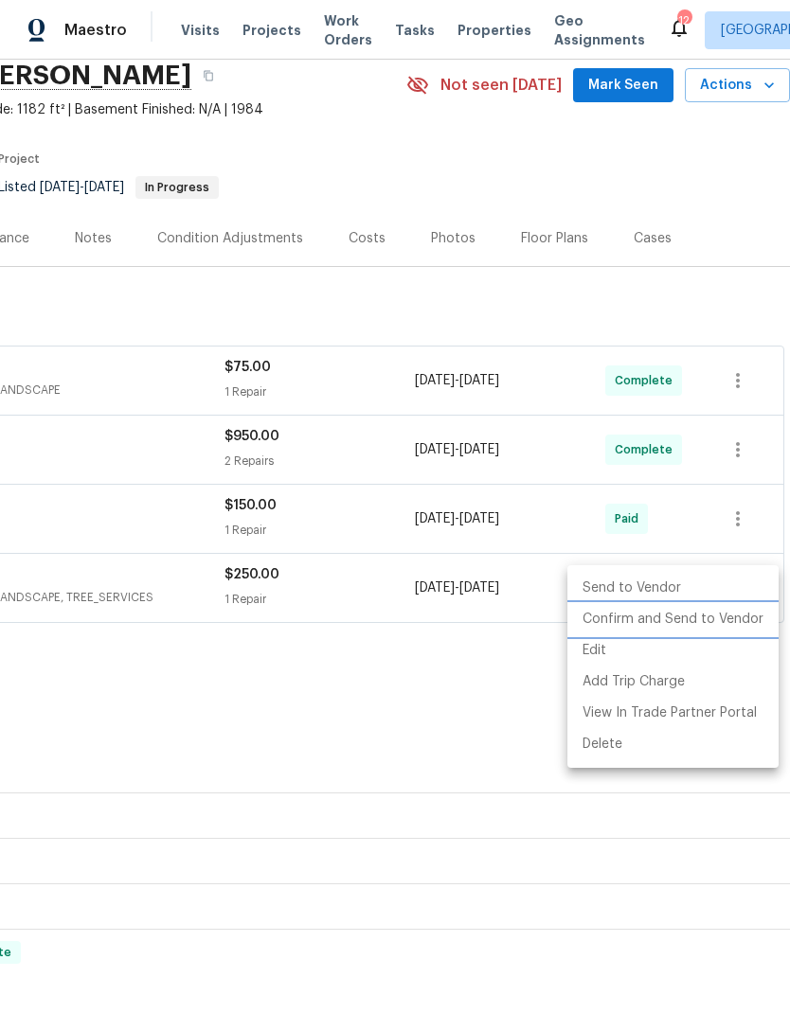
click at [684, 625] on li "Confirm and Send to Vendor" at bounding box center [672, 619] width 211 height 31
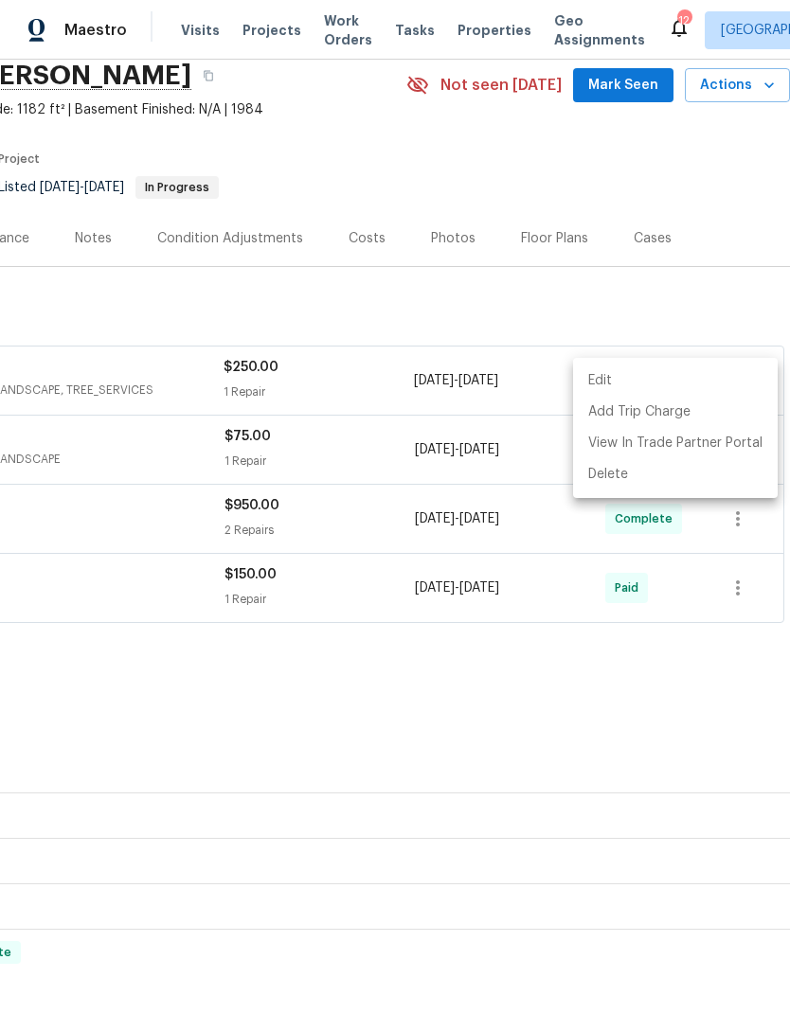
click at [639, 276] on div at bounding box center [395, 506] width 790 height 1013
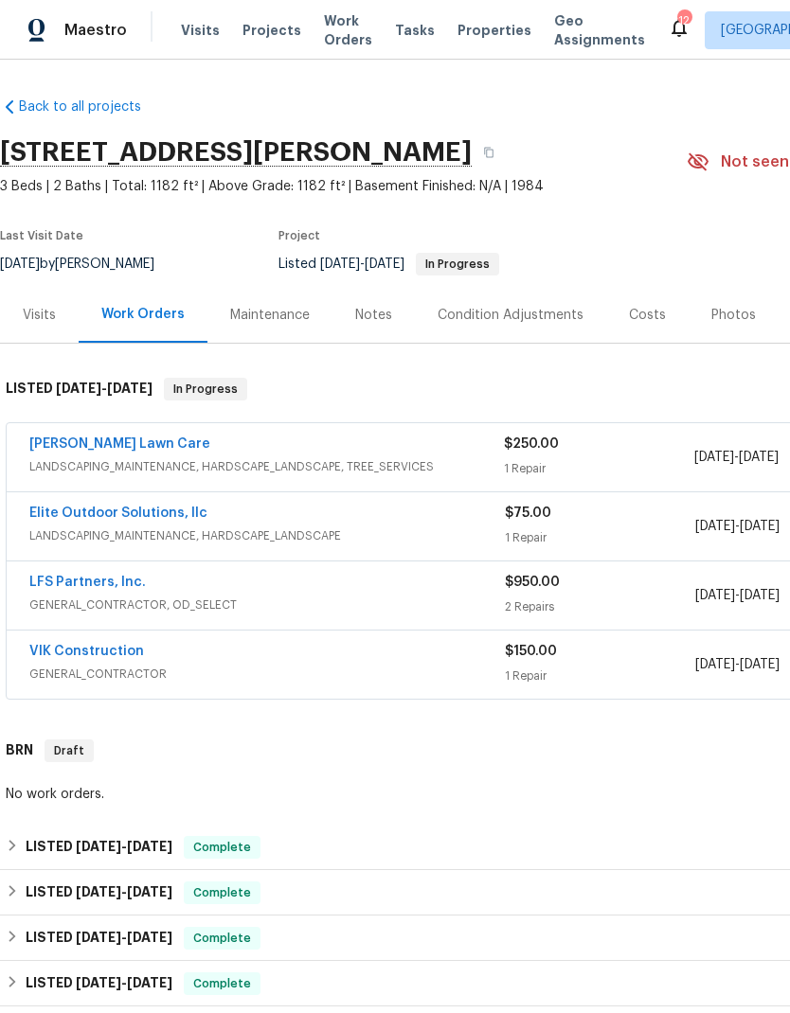
scroll to position [0, 0]
